Goal: Task Accomplishment & Management: Use online tool/utility

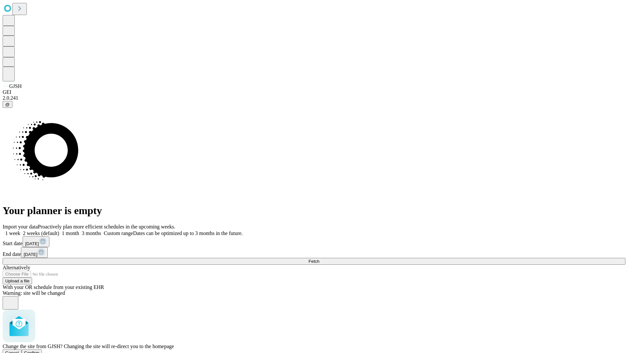
click at [40, 351] on span "Confirm" at bounding box center [31, 353] width 15 height 5
click at [59, 231] on label "2 weeks (default)" at bounding box center [39, 234] width 39 height 6
click at [319, 259] on span "Fetch" at bounding box center [313, 261] width 11 height 5
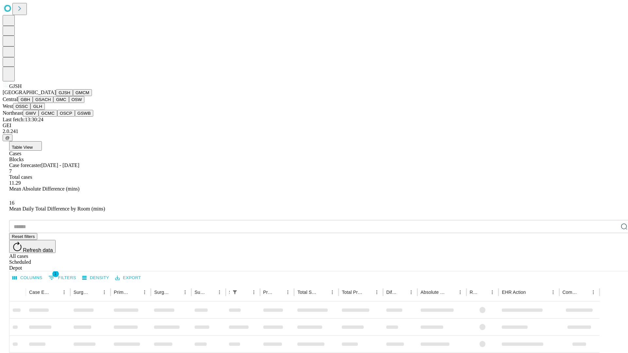
click at [73, 96] on button "GMCM" at bounding box center [82, 92] width 19 height 7
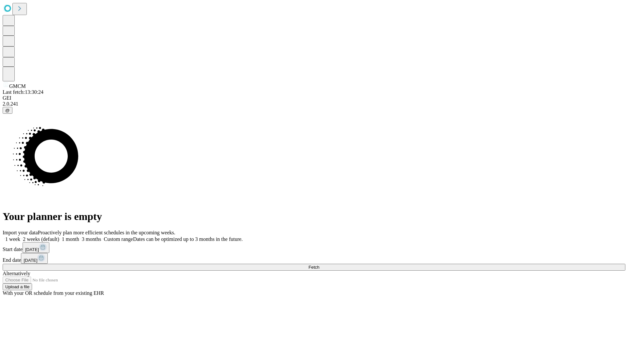
click at [59, 236] on label "2 weeks (default)" at bounding box center [39, 239] width 39 height 6
click at [319, 265] on span "Fetch" at bounding box center [313, 267] width 11 height 5
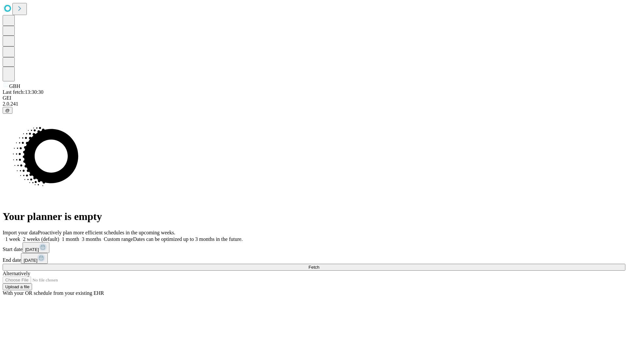
click at [59, 236] on label "2 weeks (default)" at bounding box center [39, 239] width 39 height 6
click at [319, 265] on span "Fetch" at bounding box center [313, 267] width 11 height 5
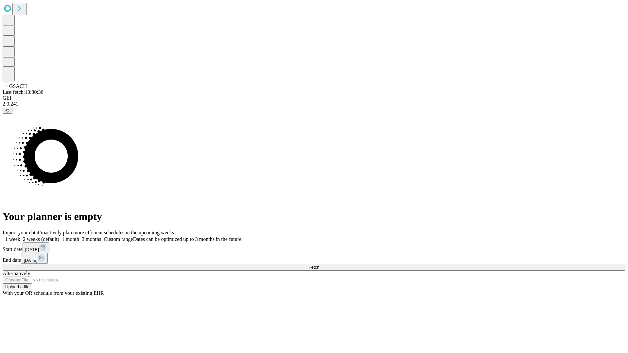
click at [59, 236] on label "2 weeks (default)" at bounding box center [39, 239] width 39 height 6
click at [319, 265] on span "Fetch" at bounding box center [313, 267] width 11 height 5
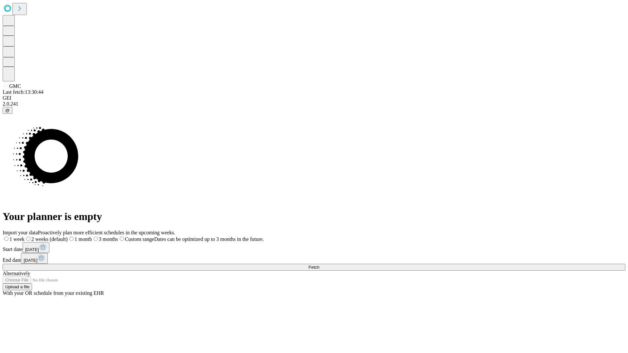
click at [68, 236] on label "2 weeks (default)" at bounding box center [46, 239] width 43 height 6
click at [319, 265] on span "Fetch" at bounding box center [313, 267] width 11 height 5
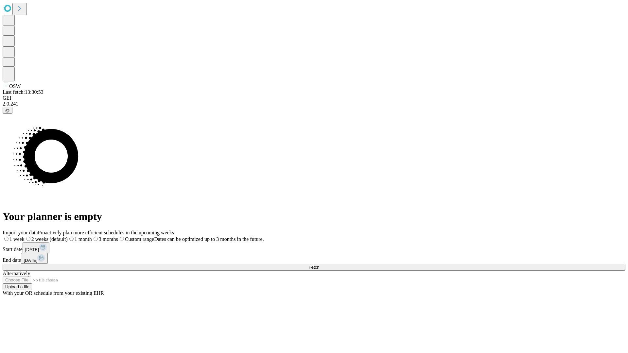
click at [68, 236] on label "2 weeks (default)" at bounding box center [46, 239] width 43 height 6
click at [319, 265] on span "Fetch" at bounding box center [313, 267] width 11 height 5
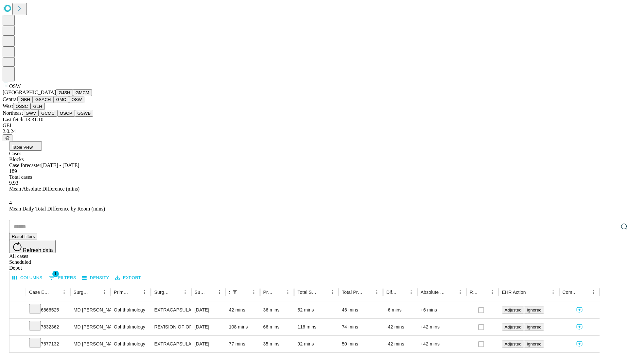
click at [31, 110] on button "OSSC" at bounding box center [22, 106] width 18 height 7
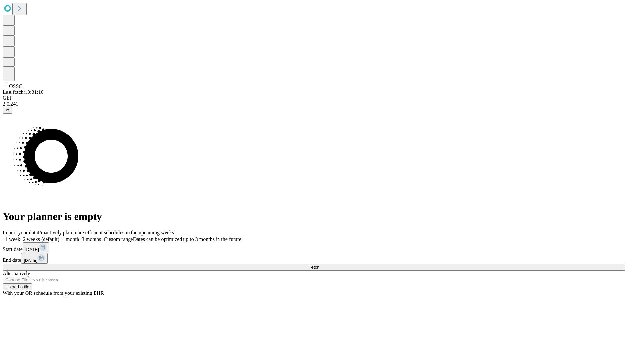
click at [59, 236] on label "2 weeks (default)" at bounding box center [39, 239] width 39 height 6
click at [319, 265] on span "Fetch" at bounding box center [313, 267] width 11 height 5
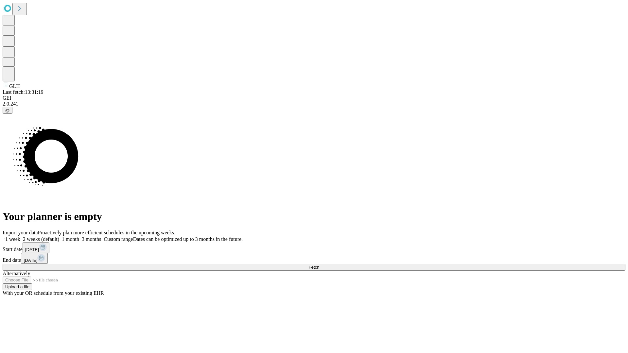
click at [59, 236] on label "2 weeks (default)" at bounding box center [39, 239] width 39 height 6
click at [319, 265] on span "Fetch" at bounding box center [313, 267] width 11 height 5
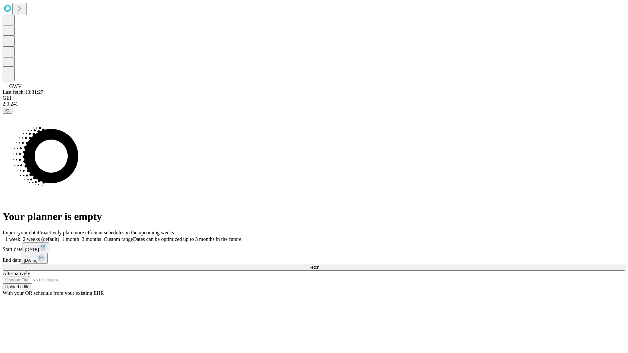
click at [59, 236] on label "2 weeks (default)" at bounding box center [39, 239] width 39 height 6
click at [319, 265] on span "Fetch" at bounding box center [313, 267] width 11 height 5
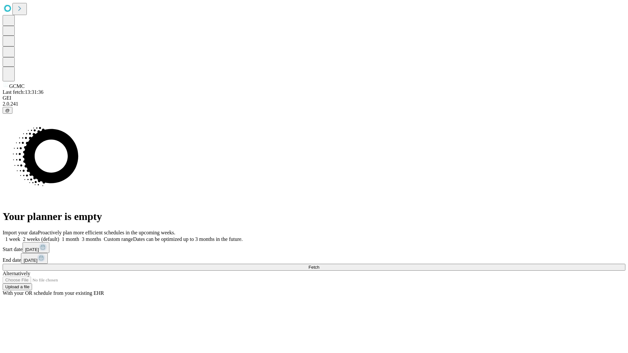
click at [59, 236] on label "2 weeks (default)" at bounding box center [39, 239] width 39 height 6
click at [319, 265] on span "Fetch" at bounding box center [313, 267] width 11 height 5
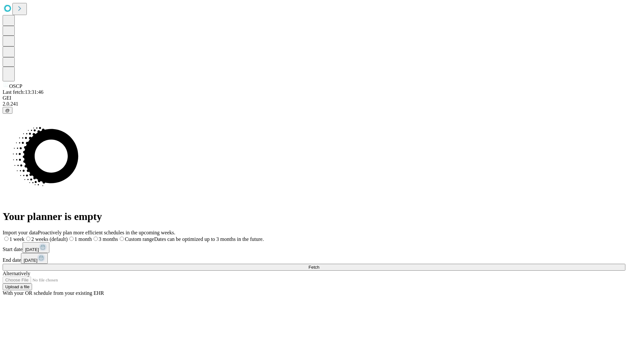
click at [68, 236] on label "2 weeks (default)" at bounding box center [46, 239] width 43 height 6
click at [319, 265] on span "Fetch" at bounding box center [313, 267] width 11 height 5
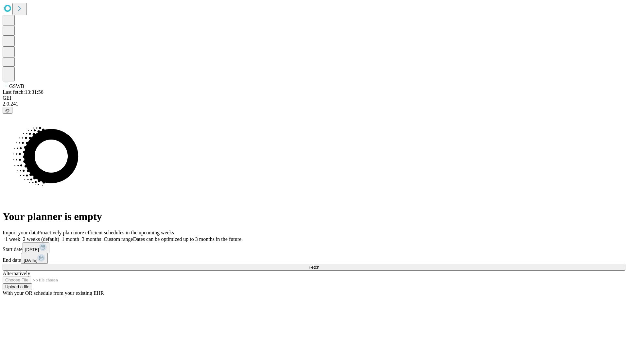
click at [59, 236] on label "2 weeks (default)" at bounding box center [39, 239] width 39 height 6
click at [319, 265] on span "Fetch" at bounding box center [313, 267] width 11 height 5
